Goal: Browse casually

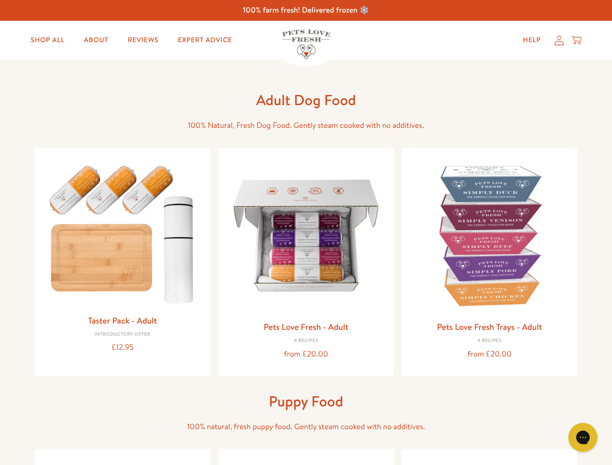
click at [582, 437] on icon "Gorgias live chat" at bounding box center [582, 436] width 9 height 9
